Goal: Find specific page/section: Find specific page/section

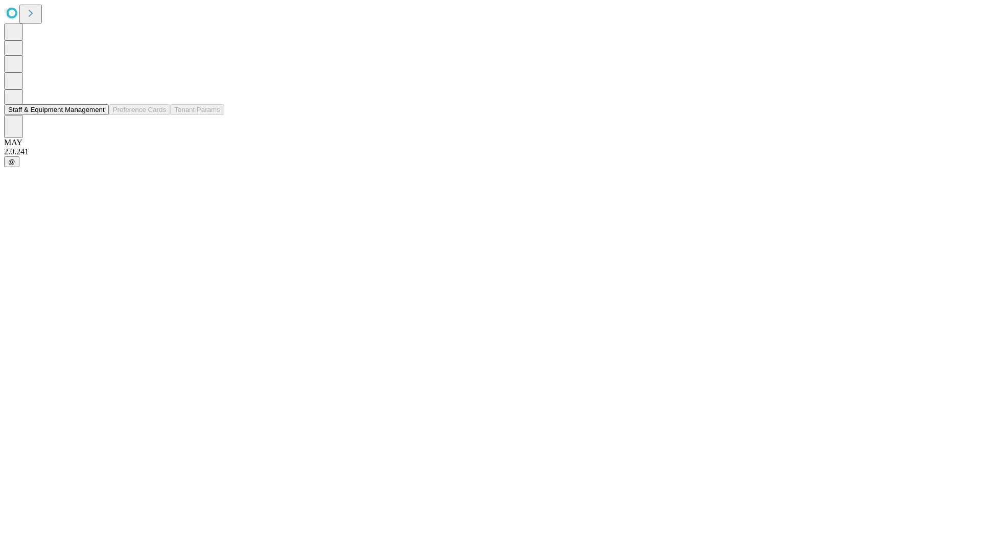
click at [98, 115] on button "Staff & Equipment Management" at bounding box center [56, 109] width 105 height 11
